Goal: Task Accomplishment & Management: Complete application form

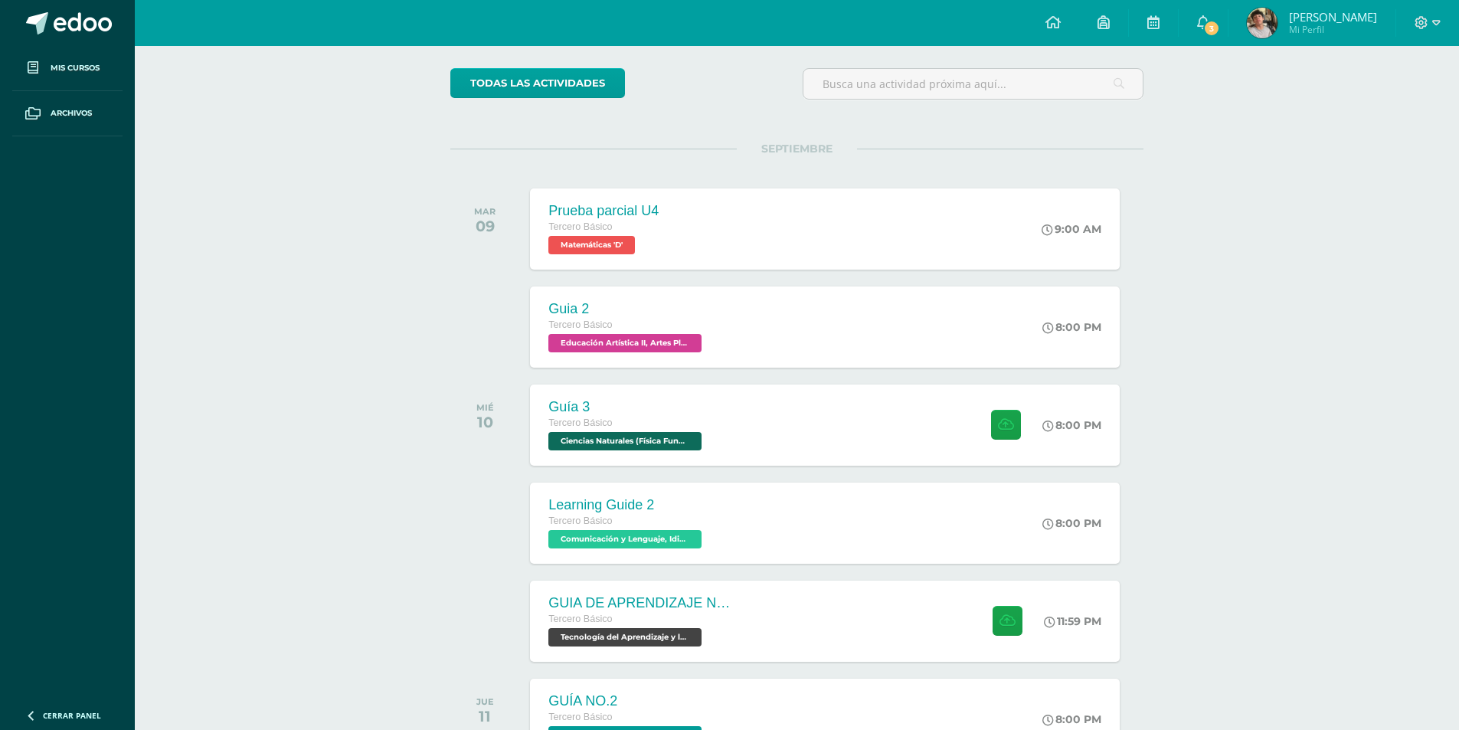
scroll to position [153, 0]
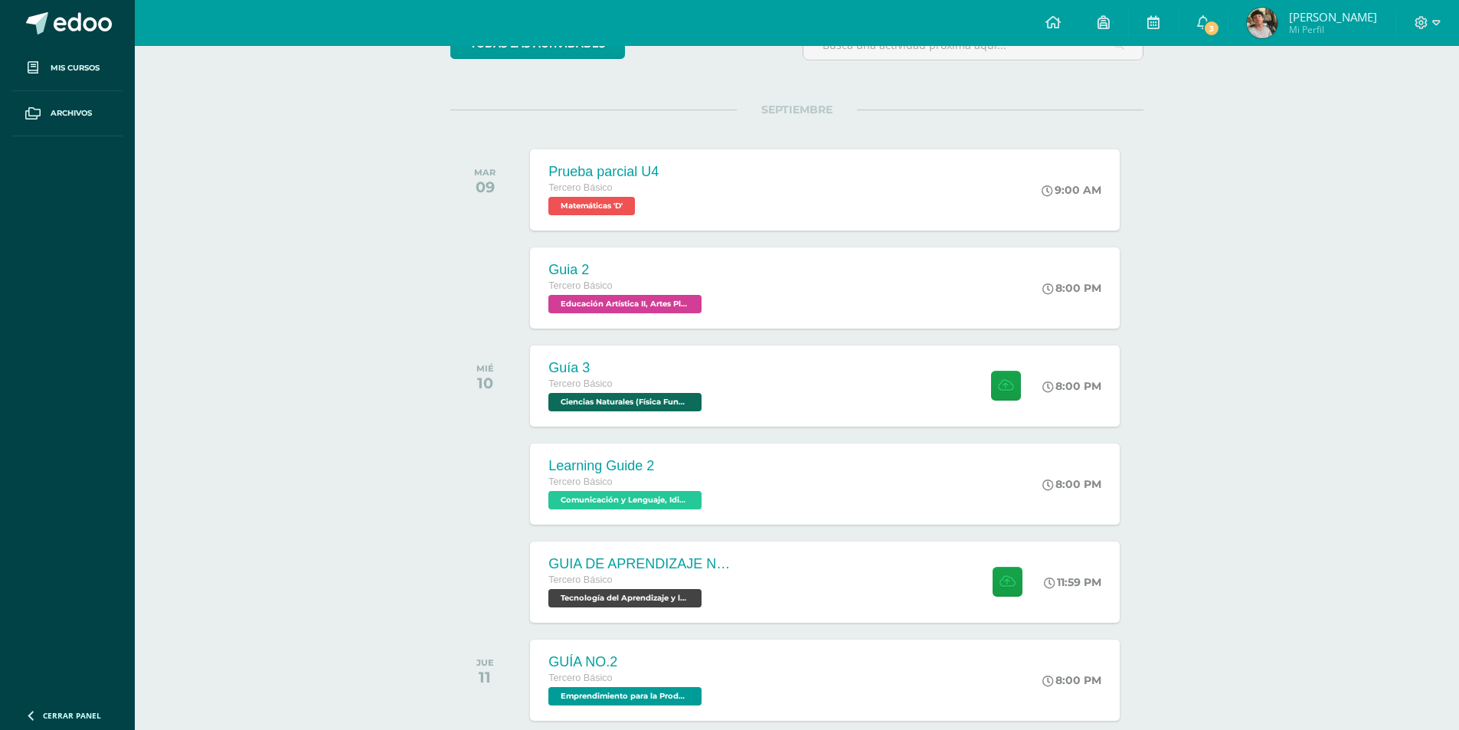
click at [848, 584] on div "GUIA DE APRENDIZAJE NO 3 / VIDEO Tercero Básico Tecnología del Aprendizaje y la…" at bounding box center [824, 582] width 589 height 81
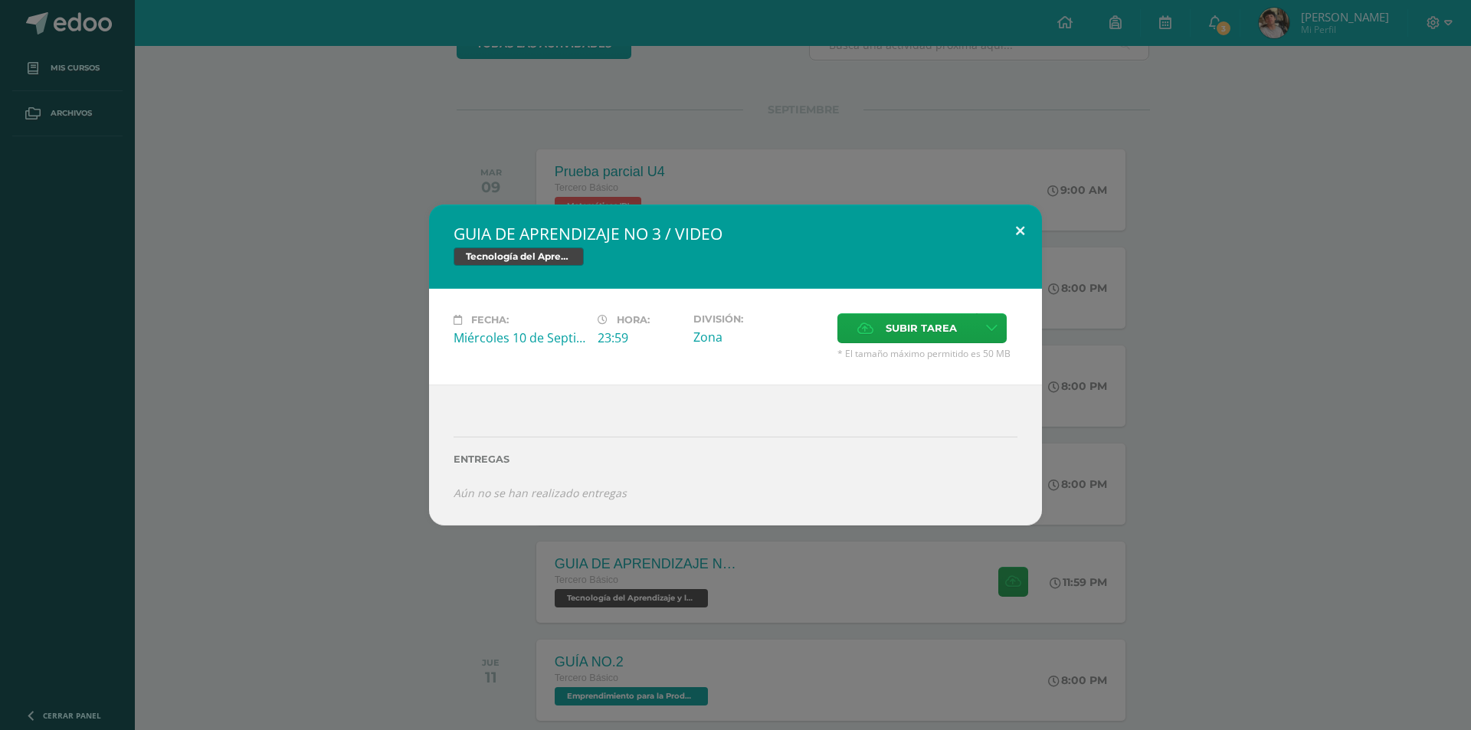
click at [1023, 223] on button at bounding box center [1020, 231] width 44 height 52
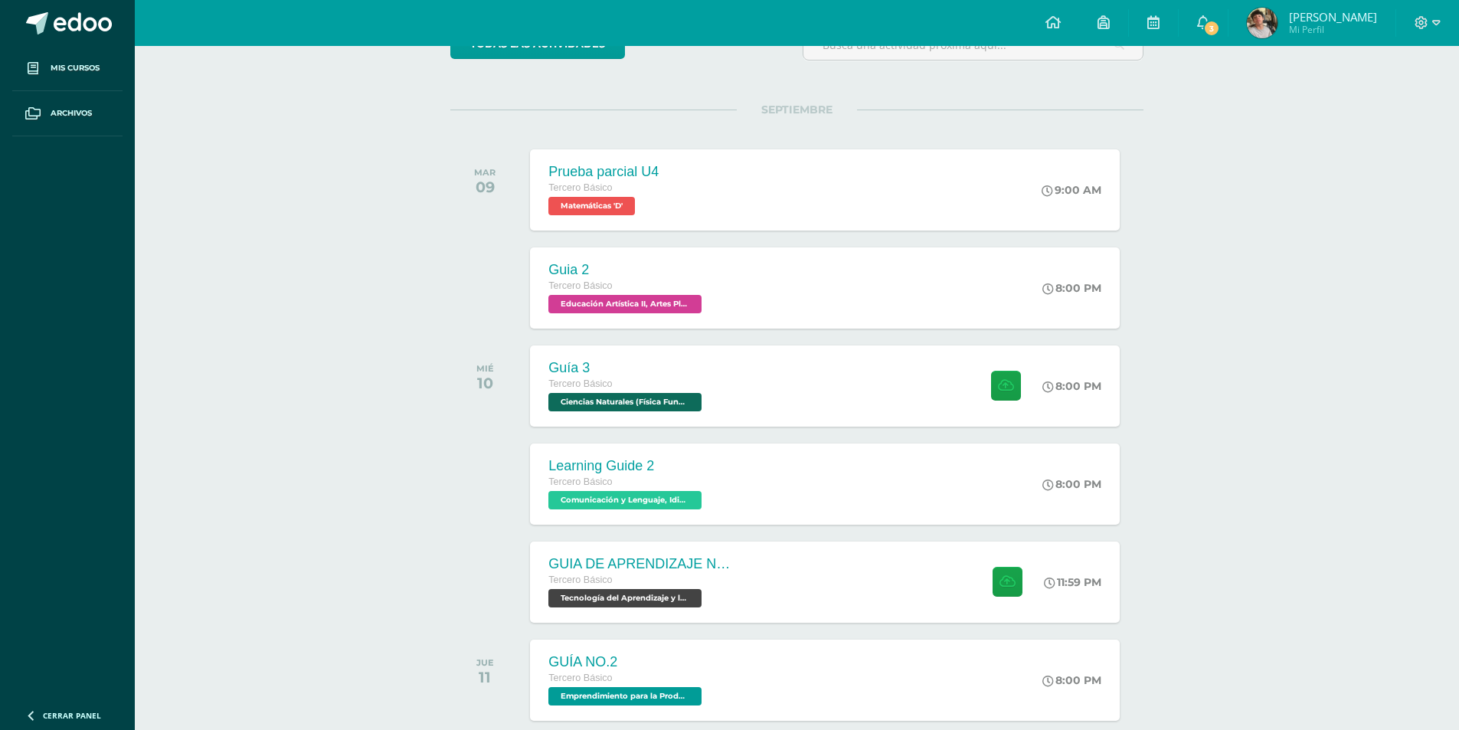
click at [1200, 25] on icon at bounding box center [1203, 22] width 12 height 14
click at [774, 587] on div "GUIA DE APRENDIZAJE NO 3 / VIDEO Tercero Básico Tecnología del Aprendizaje y la…" at bounding box center [824, 582] width 589 height 81
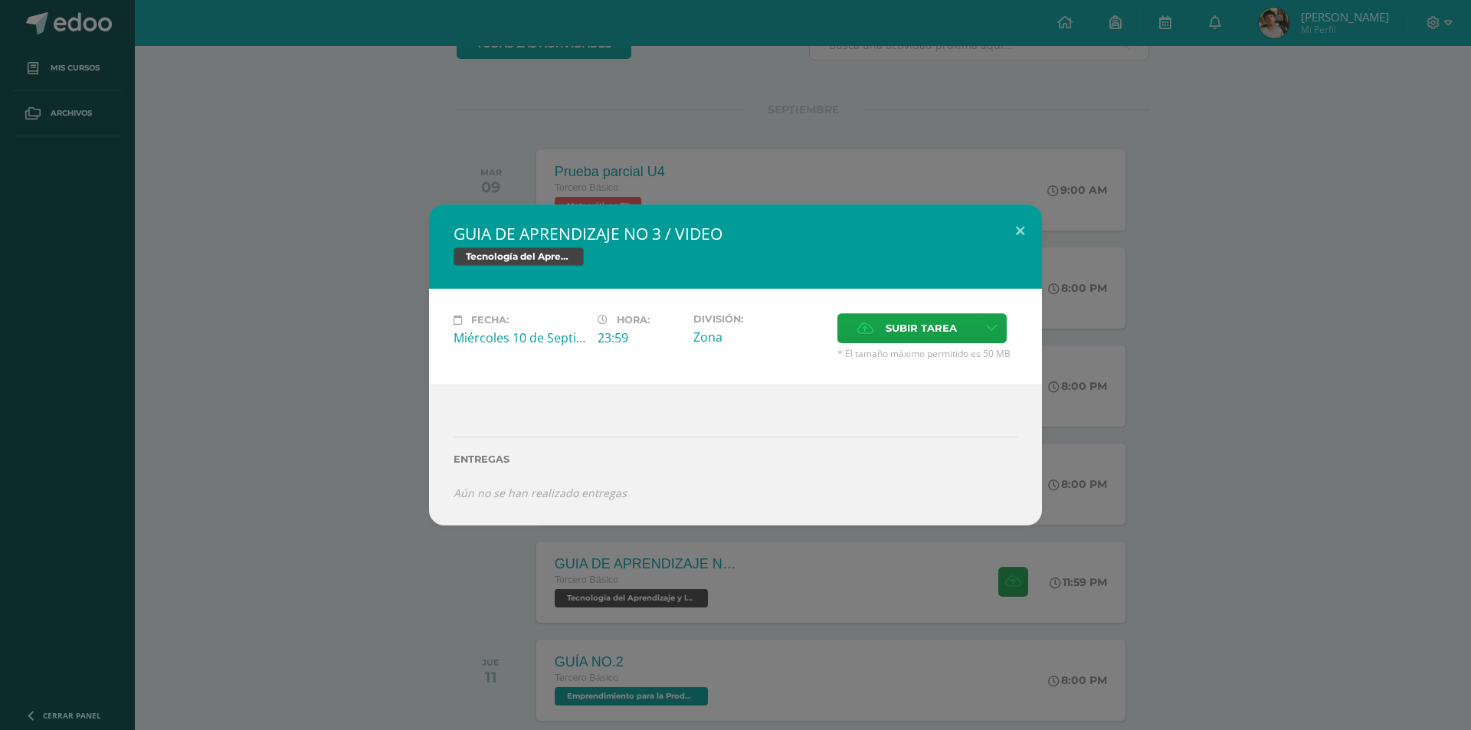
click at [886, 326] on span "Subir tarea" at bounding box center [920, 328] width 71 height 28
click at [0, 0] on input "Subir tarea" at bounding box center [0, 0] width 0 height 0
click at [903, 327] on span "Subir tarea" at bounding box center [920, 328] width 71 height 28
click at [0, 0] on input "Subir tarea" at bounding box center [0, 0] width 0 height 0
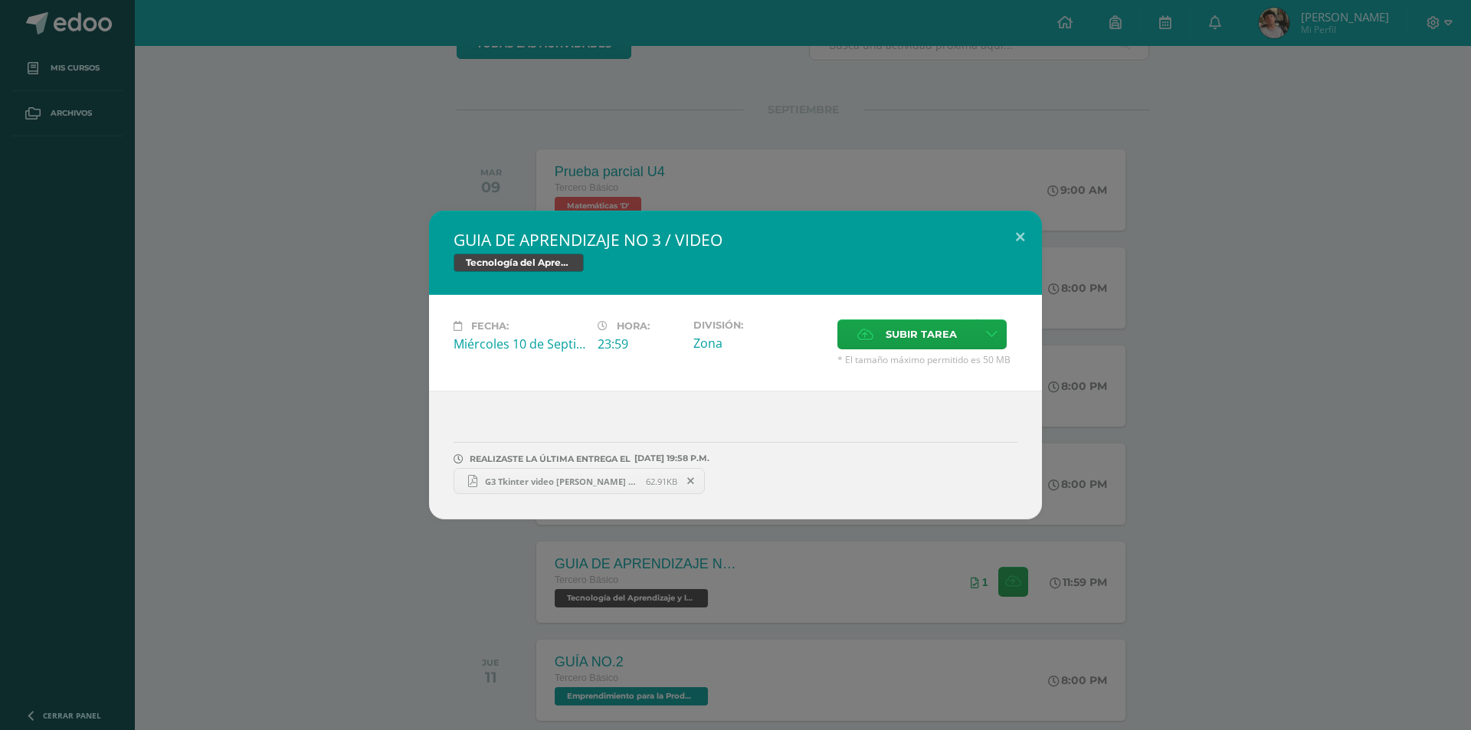
click at [519, 489] on link "G3 Tkinter video [PERSON_NAME] IIID clave 10.pdf 62.91KB" at bounding box center [578, 481] width 251 height 26
click at [1022, 241] on button at bounding box center [1020, 237] width 44 height 52
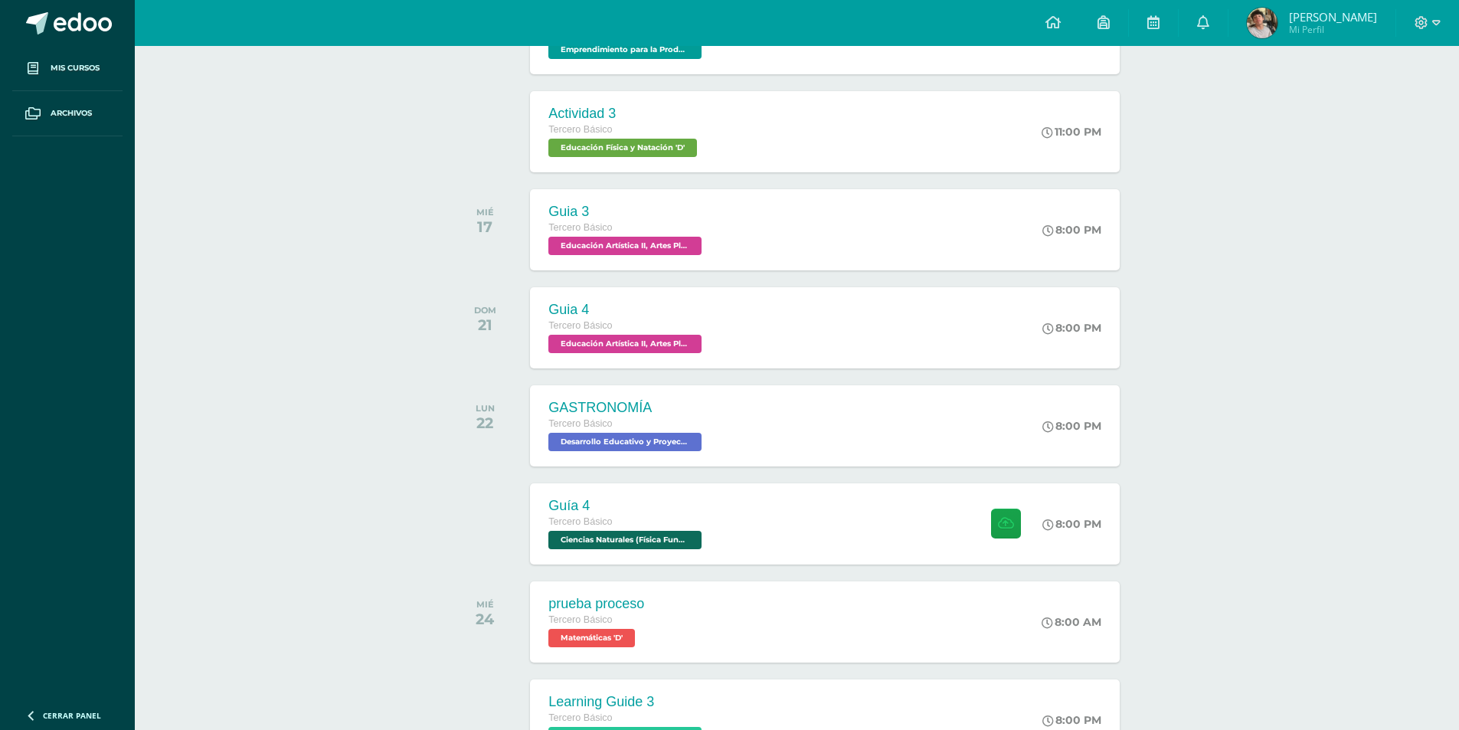
scroll to position [919, 0]
